Goal: Information Seeking & Learning: Understand process/instructions

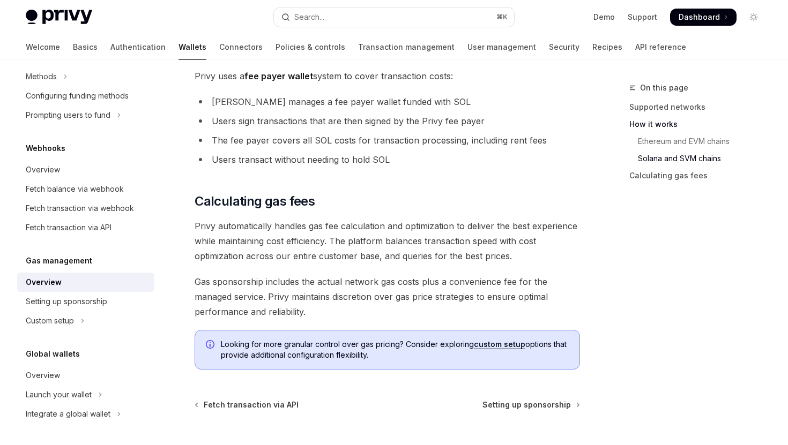
scroll to position [796, 0]
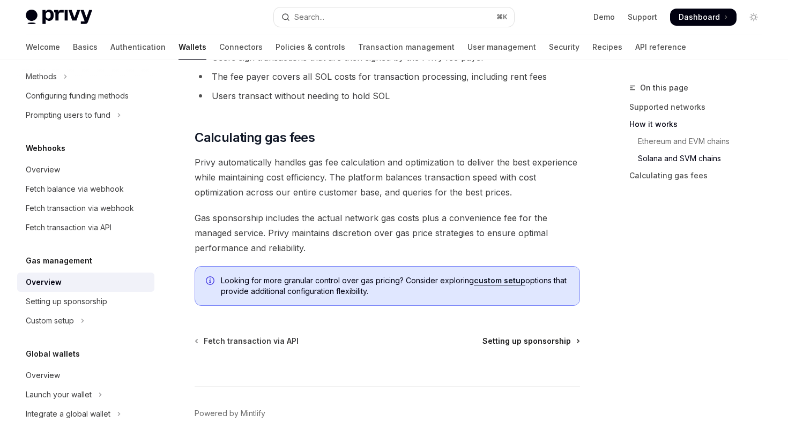
click at [520, 341] on span "Setting up sponsorship" at bounding box center [526, 341] width 88 height 11
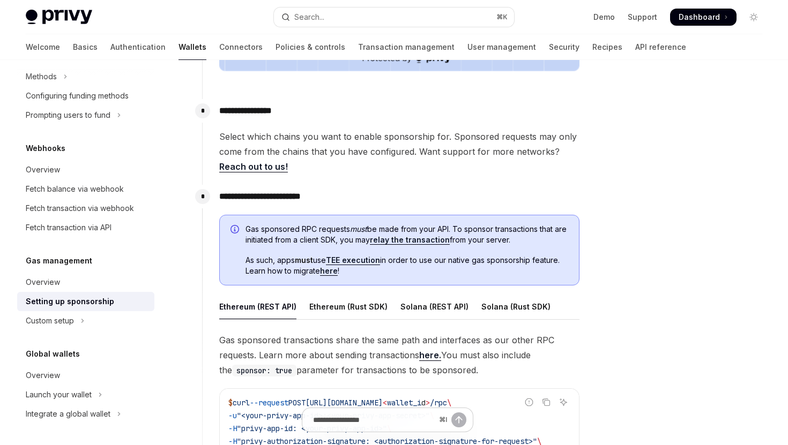
scroll to position [453, 0]
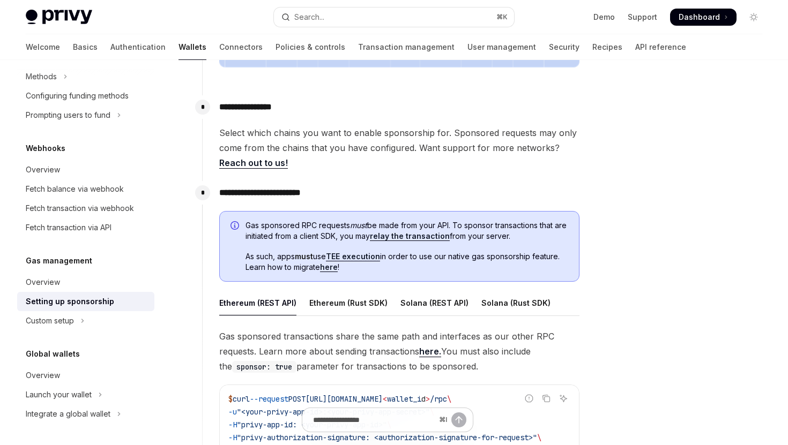
click at [430, 234] on link "relay the transaction" at bounding box center [410, 237] width 80 height 10
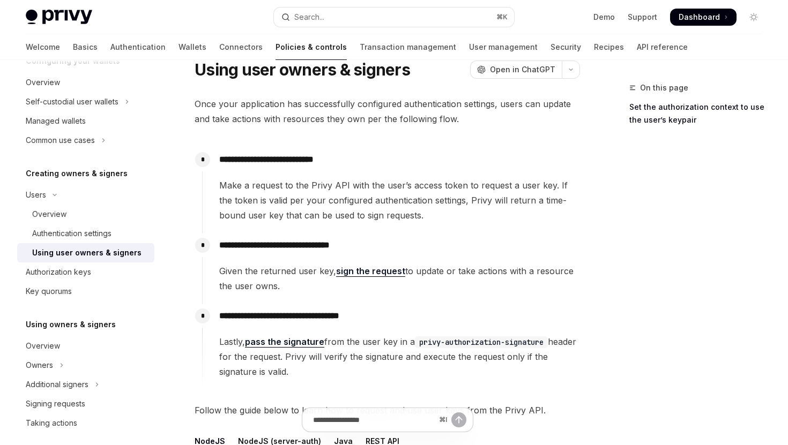
scroll to position [45, 0]
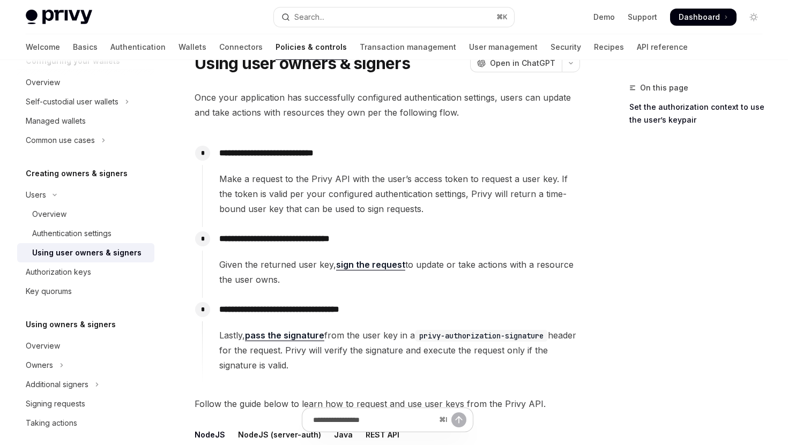
click at [381, 264] on link "sign the request" at bounding box center [370, 264] width 69 height 11
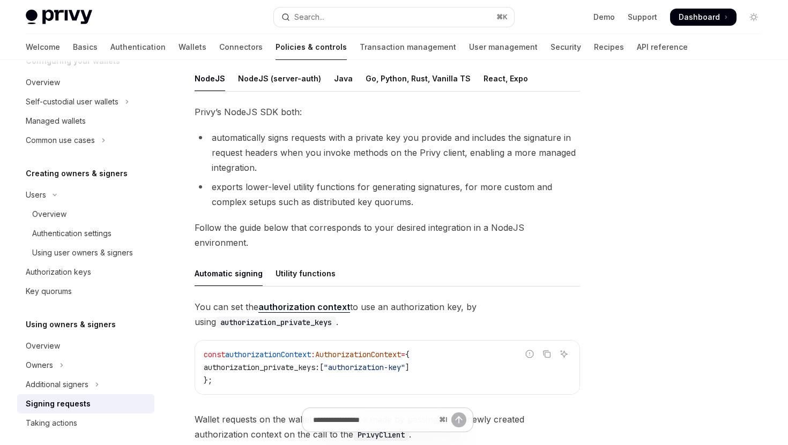
scroll to position [162, 0]
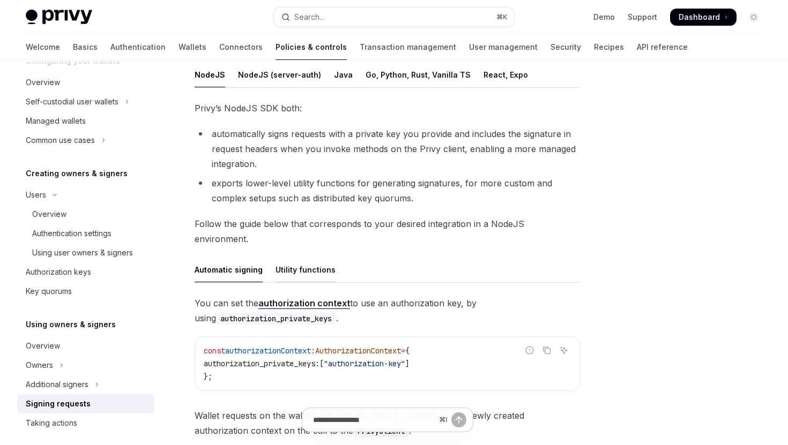
click at [305, 258] on div "Utility functions" at bounding box center [305, 269] width 60 height 25
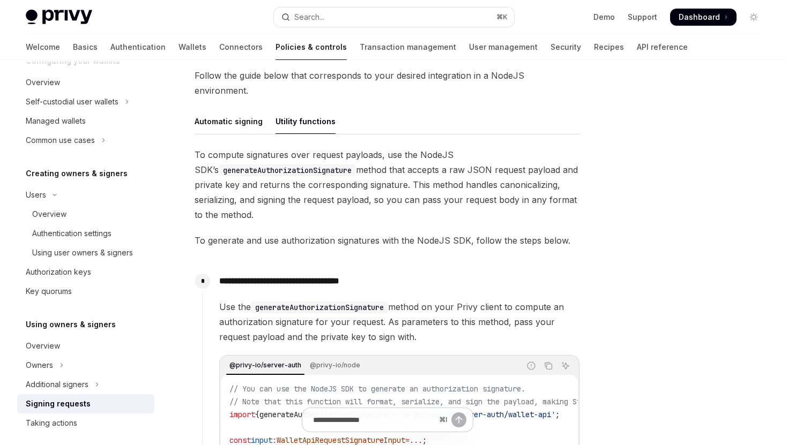
scroll to position [310, 0]
click at [232, 110] on div "Automatic signing" at bounding box center [229, 121] width 68 height 25
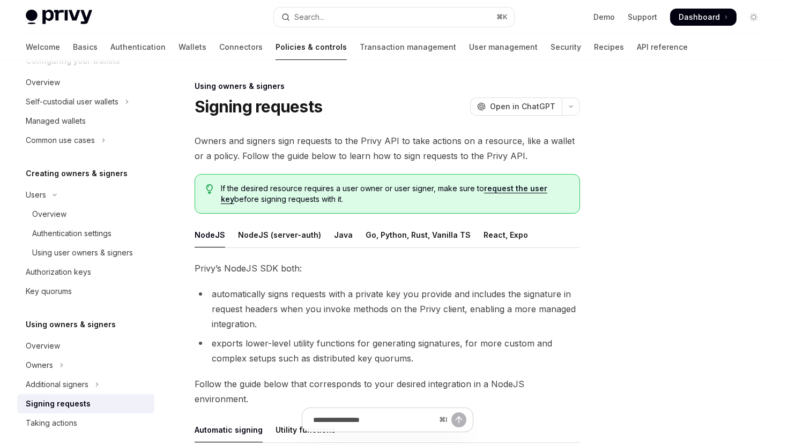
scroll to position [1, 0]
click at [500, 192] on link "request the user key" at bounding box center [384, 195] width 326 height 20
type textarea "*"
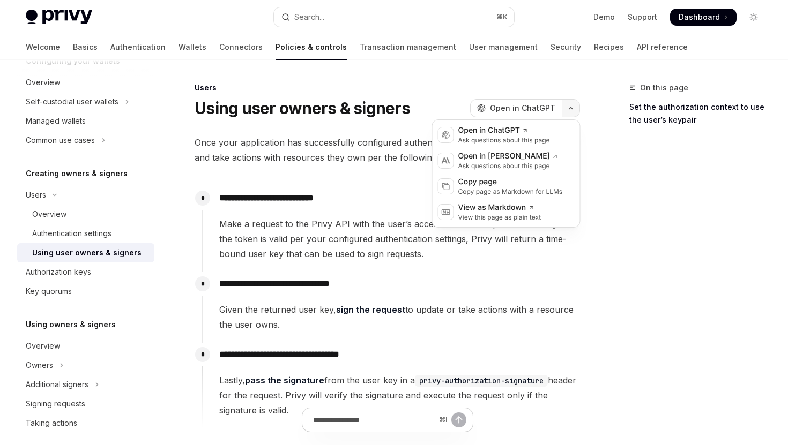
click at [571, 107] on icon "button" at bounding box center [570, 108] width 13 height 4
click at [526, 184] on div "Copy page" at bounding box center [510, 182] width 105 height 11
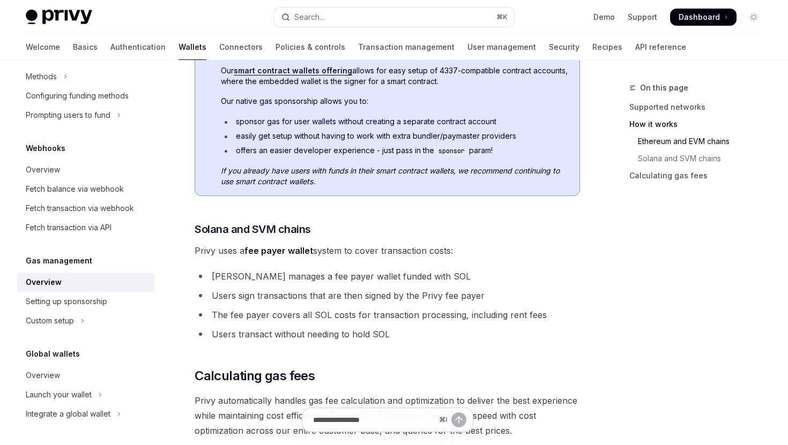
scroll to position [558, 0]
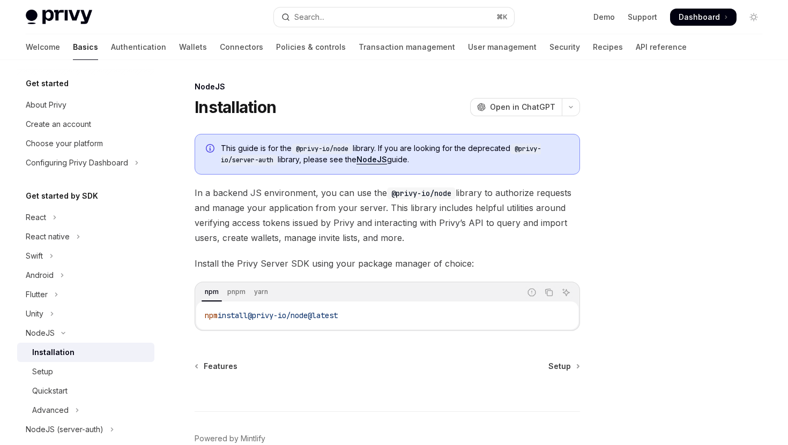
scroll to position [59, 0]
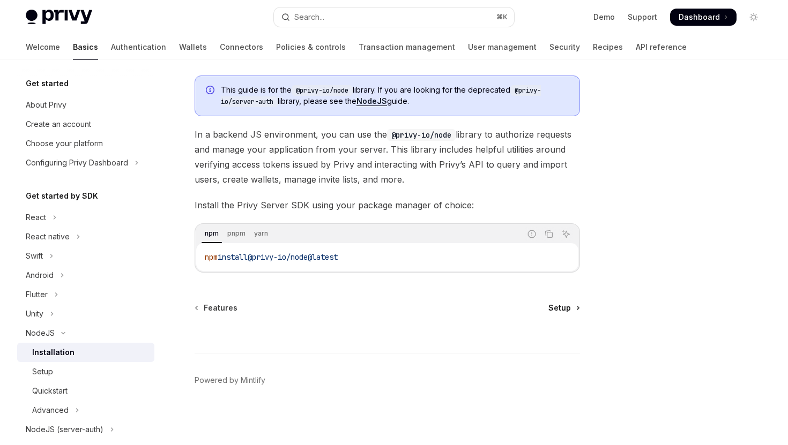
click at [561, 311] on span "Setup" at bounding box center [559, 308] width 23 height 11
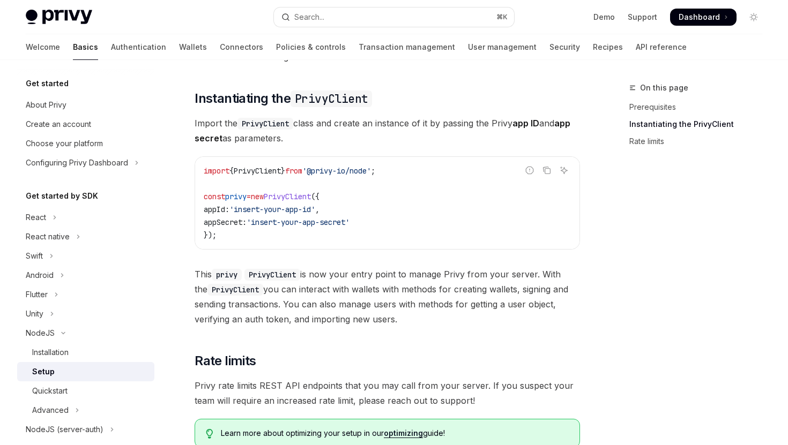
scroll to position [437, 0]
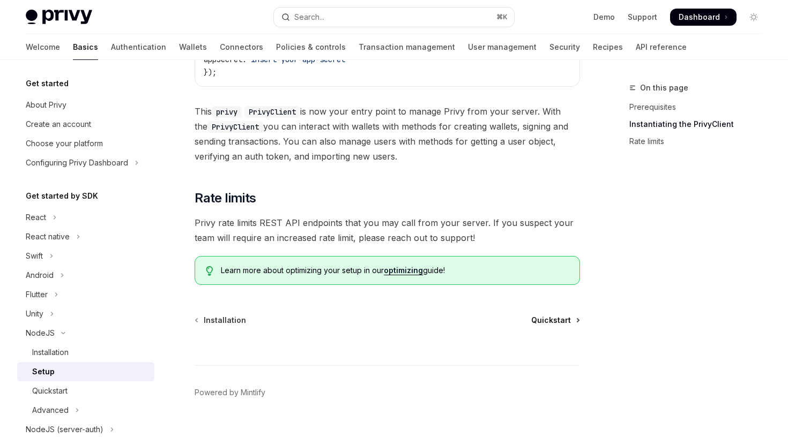
click at [549, 322] on span "Quickstart" at bounding box center [551, 320] width 40 height 11
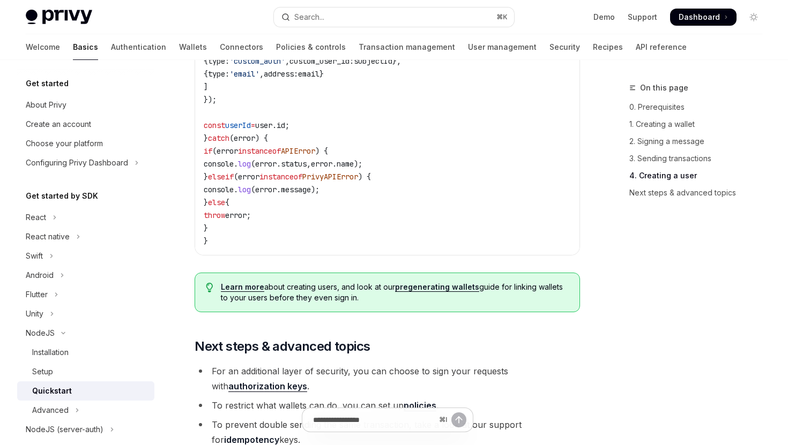
scroll to position [2169, 0]
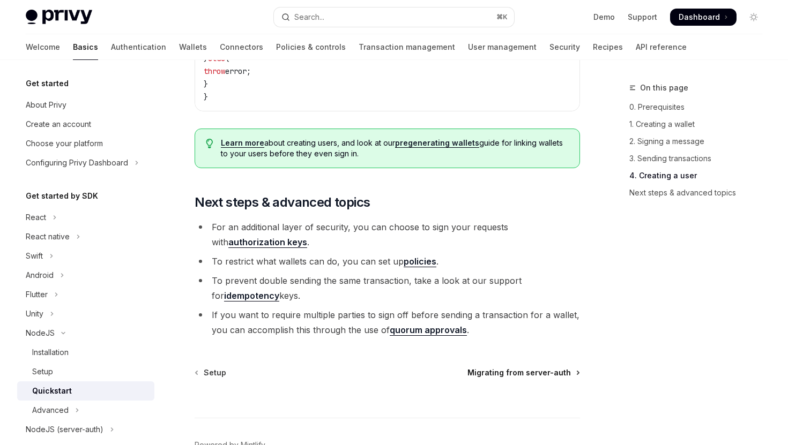
click at [526, 378] on span "Migrating from server-auth" at bounding box center [518, 373] width 103 height 11
type textarea "*"
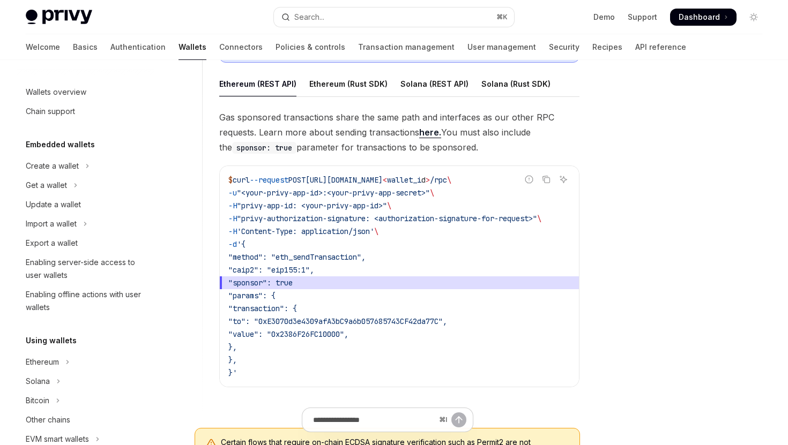
scroll to position [475, 0]
